Goal: Information Seeking & Learning: Learn about a topic

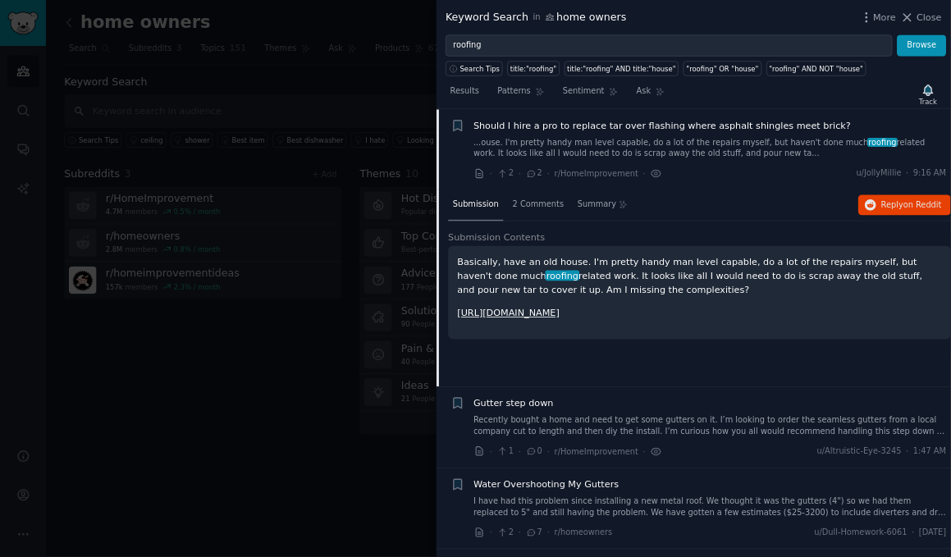
scroll to position [25, 0]
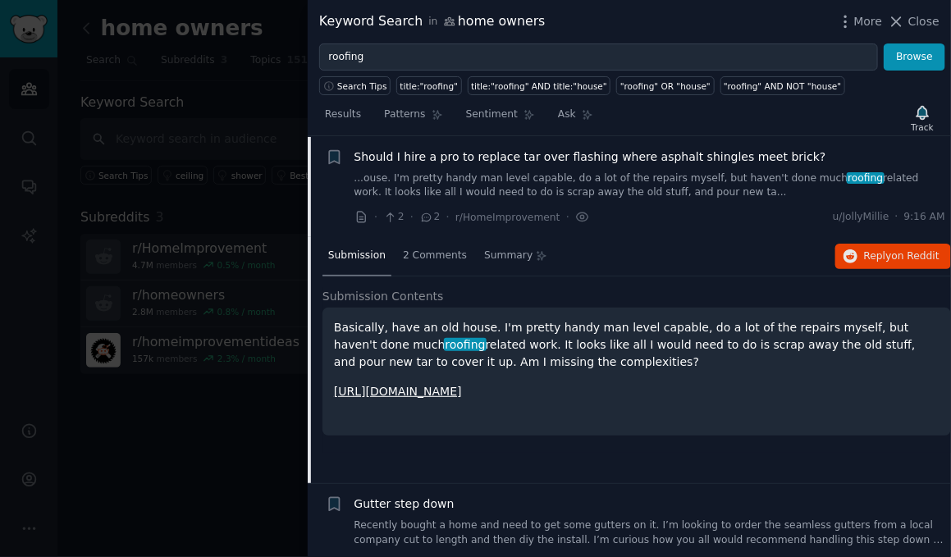
click at [948, 132] on div "Results Patterns Sentiment Ask Track" at bounding box center [629, 118] width 643 height 35
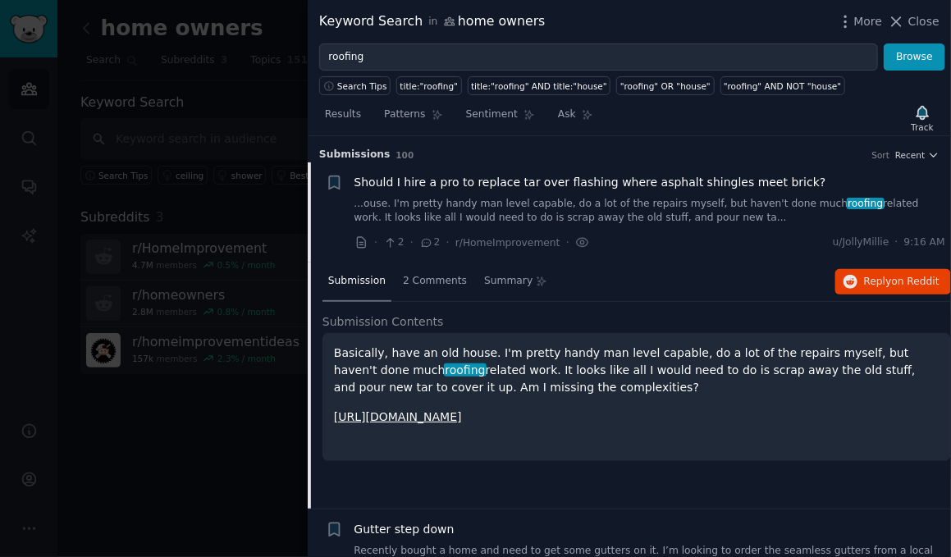
click at [171, 411] on div at bounding box center [475, 278] width 951 height 557
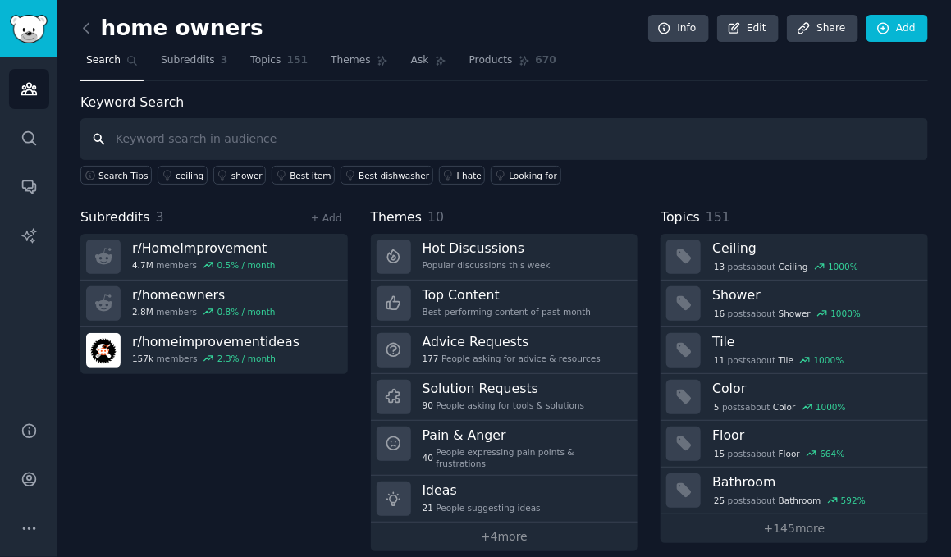
click at [249, 139] on input "text" at bounding box center [503, 139] width 847 height 42
type input "r"
type input "google revies"
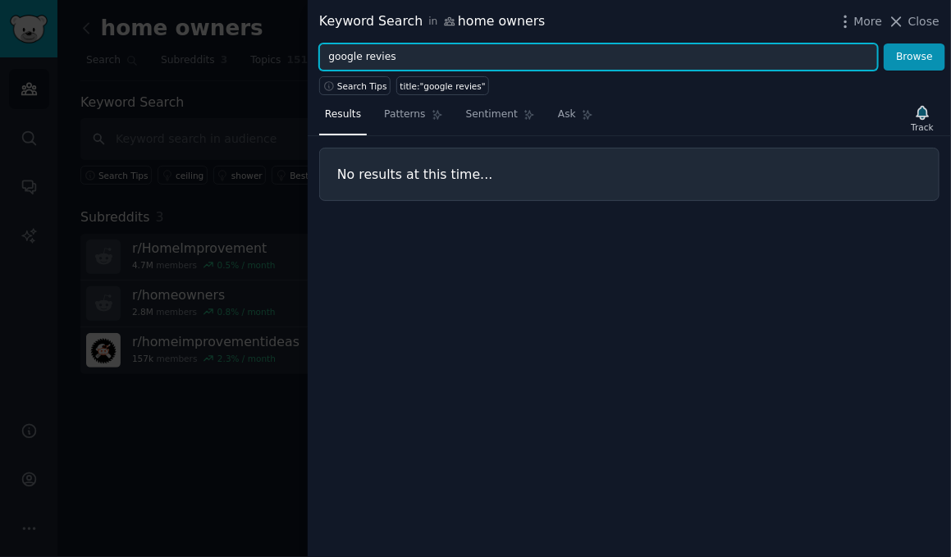
click at [389, 64] on input "google revies" at bounding box center [598, 57] width 559 height 28
click at [883, 43] on button "Browse" at bounding box center [914, 57] width 62 height 28
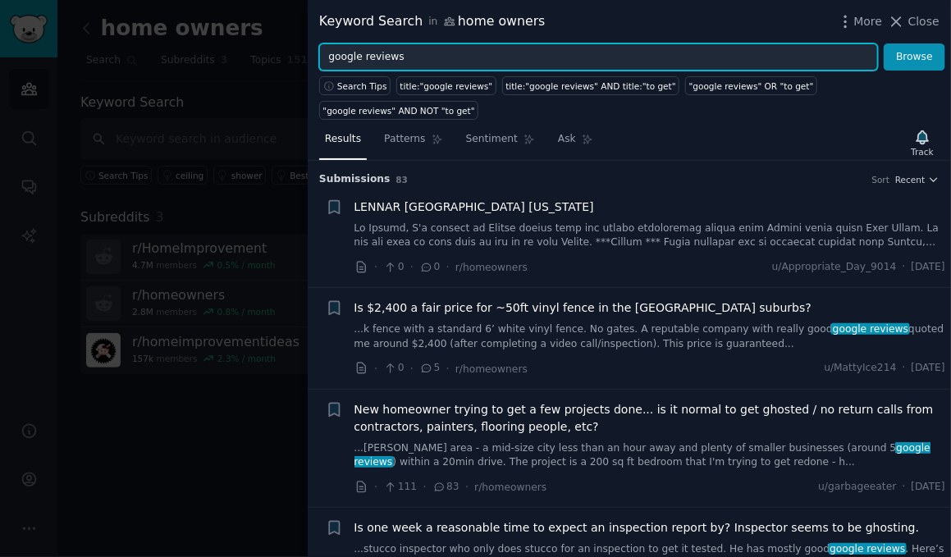
click at [690, 57] on input "google reviews" at bounding box center [598, 57] width 559 height 28
type input "roofer"
click at [883, 43] on button "Browse" at bounding box center [914, 57] width 62 height 28
